Goal: Task Accomplishment & Management: Complete application form

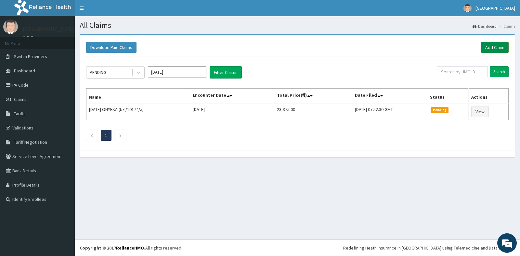
click at [497, 49] on link "Add Claim" at bounding box center [495, 47] width 28 height 11
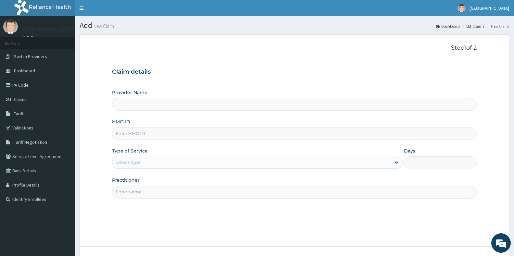
click at [131, 135] on input "HMO ID" at bounding box center [294, 133] width 365 height 13
type input "[GEOGRAPHIC_DATA]"
type input "bxl/10113/a"
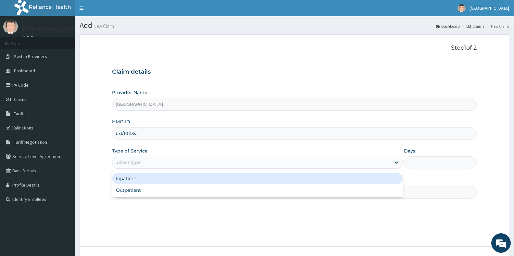
click at [143, 162] on div "Select type" at bounding box center [251, 162] width 278 height 10
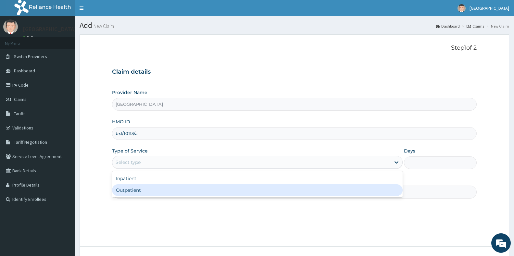
click at [137, 191] on div "Outpatient" at bounding box center [257, 190] width 291 height 12
type input "1"
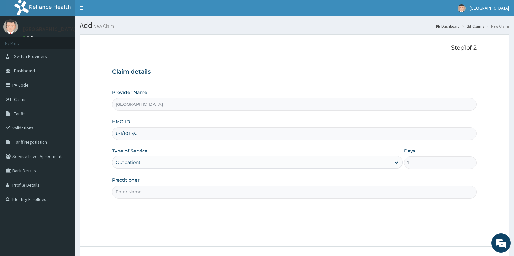
click at [136, 192] on input "Practitioner" at bounding box center [294, 192] width 365 height 13
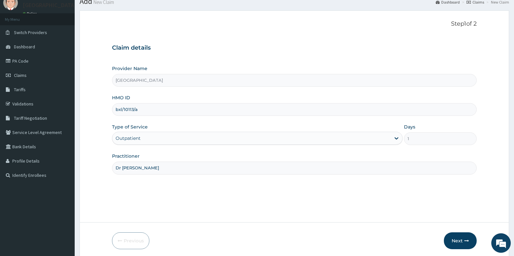
scroll to position [49, 0]
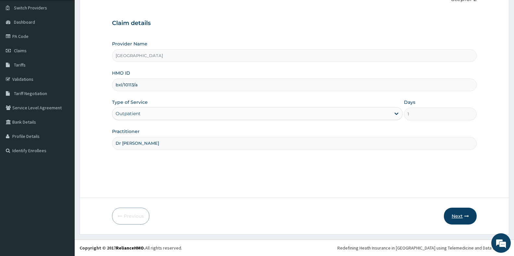
type input "Dr [PERSON_NAME]"
click at [453, 212] on button "Next" at bounding box center [460, 216] width 33 height 17
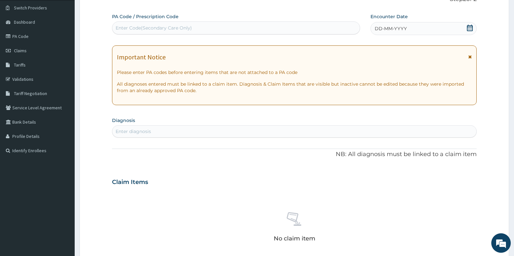
click at [473, 27] on icon at bounding box center [470, 28] width 6 height 6
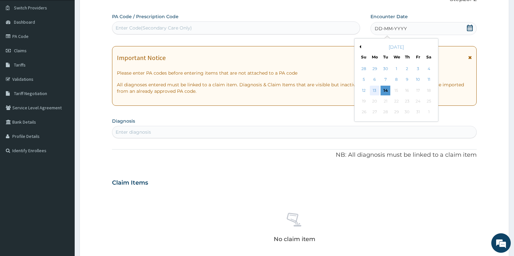
click at [376, 90] on div "13" at bounding box center [375, 91] width 10 height 10
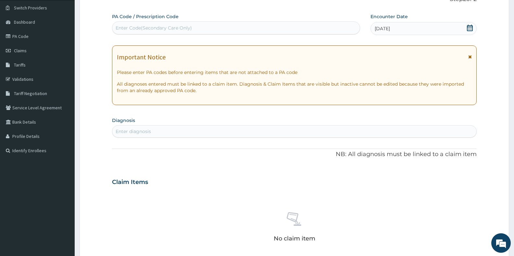
click at [195, 132] on div "Enter diagnosis" at bounding box center [294, 131] width 364 height 10
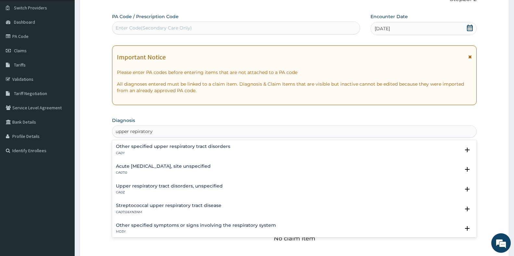
type input "upper repiratory"
click at [137, 168] on h4 "Acute [MEDICAL_DATA], site unspecified" at bounding box center [163, 166] width 95 height 5
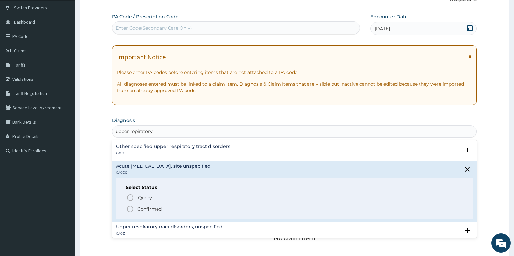
click at [128, 208] on icon "status option filled" at bounding box center [130, 209] width 8 height 8
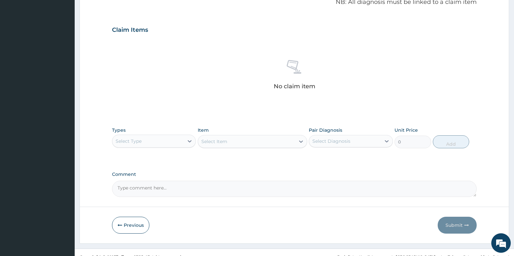
scroll to position [212, 0]
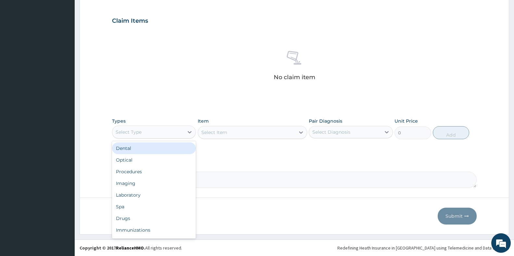
click at [137, 132] on div "Select Type" at bounding box center [129, 132] width 26 height 6
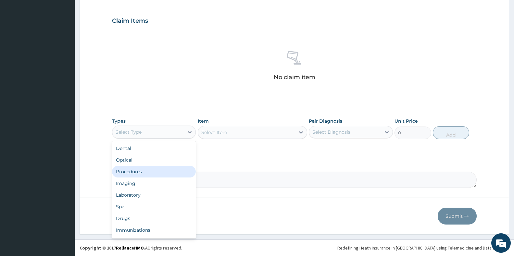
click at [142, 171] on div "Procedures" at bounding box center [154, 172] width 84 height 12
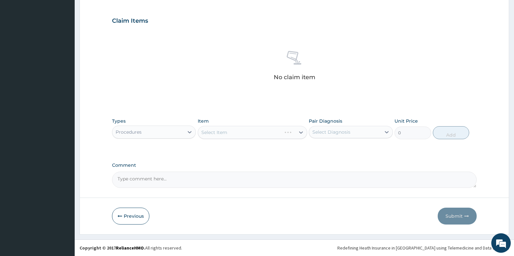
drag, startPoint x: 237, startPoint y: 132, endPoint x: 236, endPoint y: 139, distance: 6.5
click at [235, 135] on div "Select Item" at bounding box center [252, 132] width 109 height 13
click at [362, 132] on div "Select Diagnosis" at bounding box center [344, 132] width 71 height 10
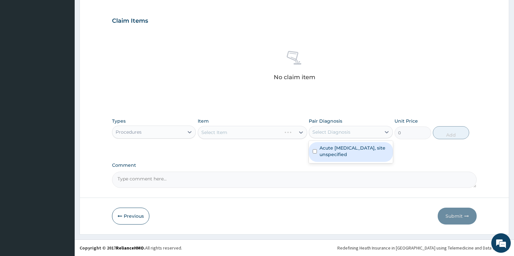
click at [333, 149] on label "Acute [MEDICAL_DATA], site unspecified" at bounding box center [354, 151] width 69 height 13
checkbox input "true"
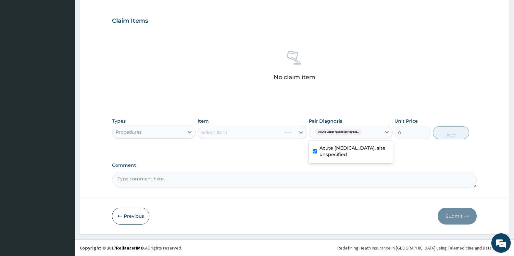
click at [253, 132] on div "Select Item" at bounding box center [252, 132] width 109 height 13
click at [263, 131] on div "Select Item" at bounding box center [246, 132] width 97 height 10
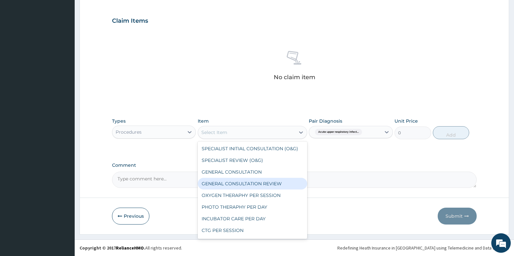
click at [249, 185] on div "GENERAL CONSULTATION REVIEW" at bounding box center [252, 184] width 109 height 12
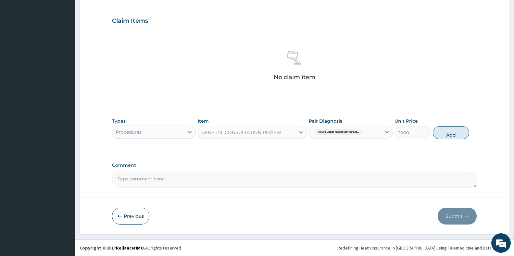
click at [457, 134] on button "Add" at bounding box center [451, 132] width 36 height 13
type input "0"
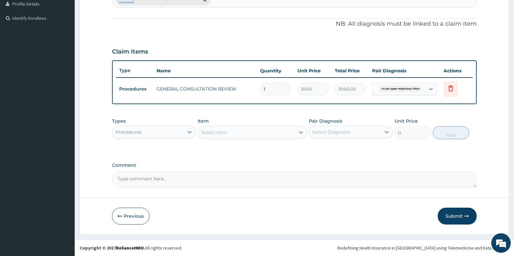
scroll to position [181, 0]
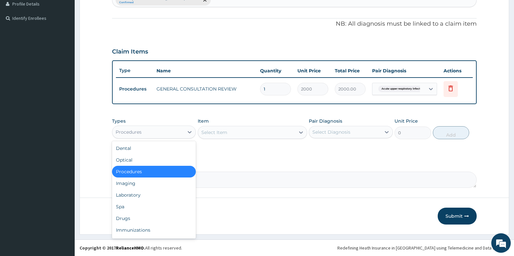
click at [148, 133] on div "Procedures" at bounding box center [147, 132] width 71 height 10
click at [135, 217] on div "Drugs" at bounding box center [154, 219] width 84 height 12
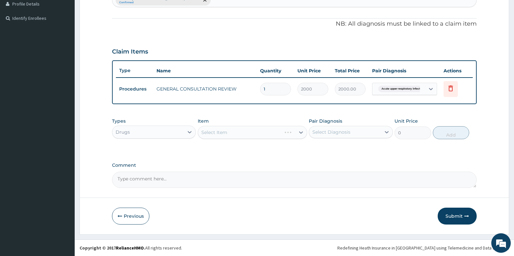
click at [278, 127] on div "Select Item" at bounding box center [252, 132] width 109 height 13
click at [243, 134] on div "Select Item" at bounding box center [252, 132] width 109 height 13
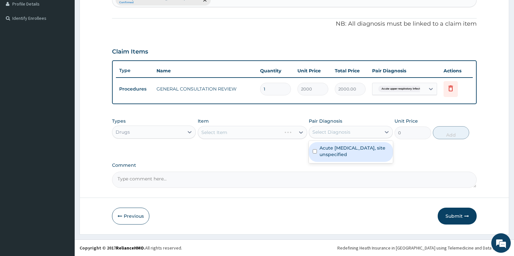
click at [331, 131] on div "Select Diagnosis" at bounding box center [331, 132] width 38 height 6
click at [329, 150] on label "Acute [MEDICAL_DATA], site unspecified" at bounding box center [354, 151] width 69 height 13
checkbox input "true"
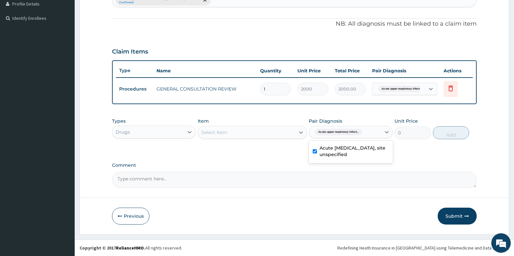
click at [245, 132] on div "Select Item" at bounding box center [246, 132] width 97 height 10
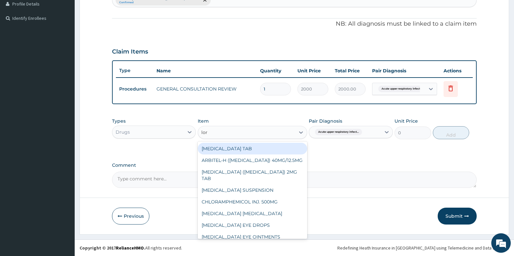
type input "[PERSON_NAME]"
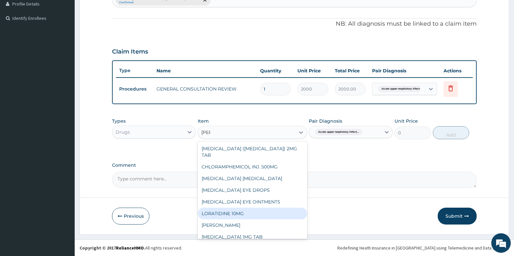
click at [252, 210] on div "LORATIDINE 10MG" at bounding box center [252, 214] width 109 height 12
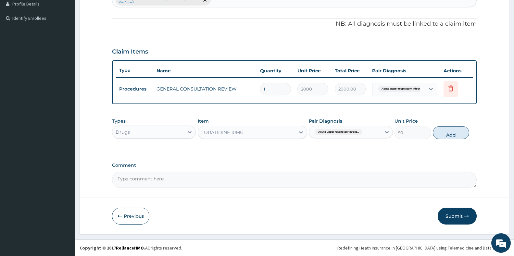
click at [450, 130] on button "Add" at bounding box center [451, 132] width 36 height 13
type input "0"
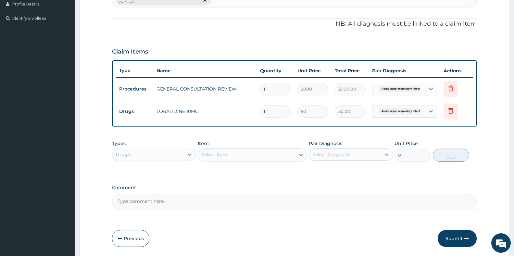
type input "10"
type input "500.00"
type input "10"
click at [257, 158] on div "Select Item" at bounding box center [246, 155] width 97 height 10
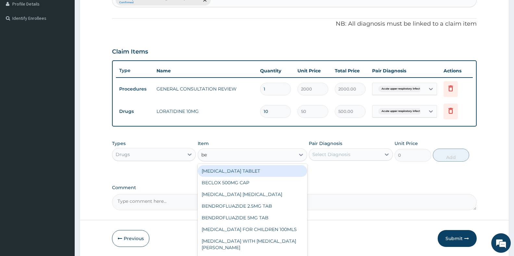
type input "ben"
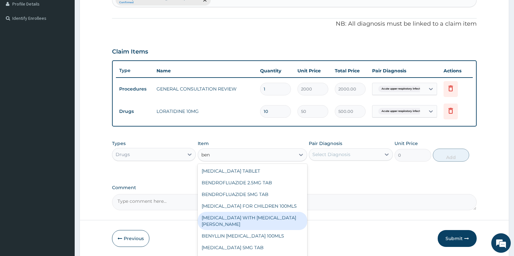
click at [254, 218] on div "[MEDICAL_DATA] WITH [MEDICAL_DATA][PERSON_NAME]" at bounding box center [252, 221] width 109 height 18
type input "1300"
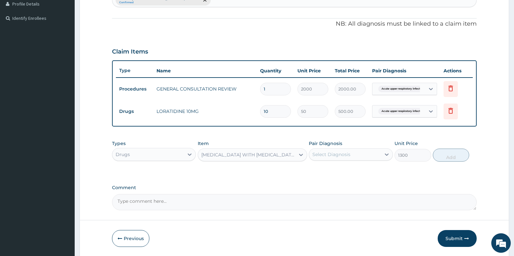
click at [334, 154] on div "Select Diagnosis" at bounding box center [331, 154] width 38 height 6
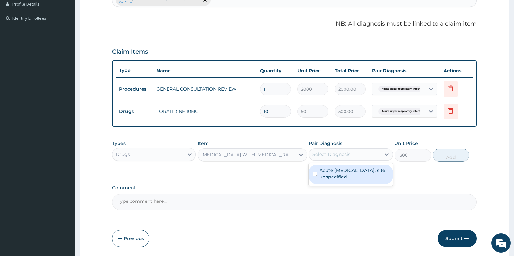
drag, startPoint x: 331, startPoint y: 176, endPoint x: 363, endPoint y: 175, distance: 31.8
click at [335, 178] on label "Acute [MEDICAL_DATA], site unspecified" at bounding box center [354, 173] width 69 height 13
checkbox input "true"
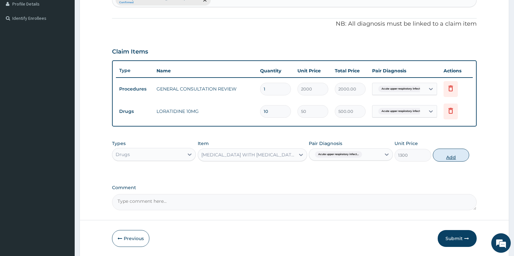
click at [463, 158] on button "Add" at bounding box center [451, 155] width 36 height 13
type input "0"
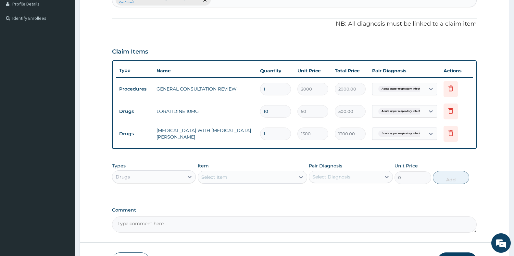
scroll to position [226, 0]
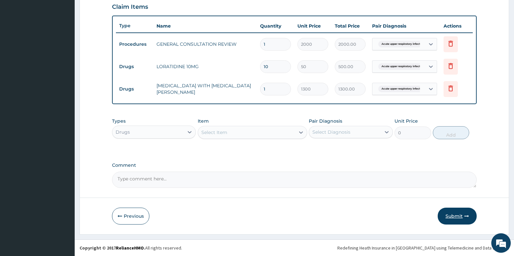
click at [460, 212] on button "Submit" at bounding box center [457, 216] width 39 height 17
